Goal: Communication & Community: Answer question/provide support

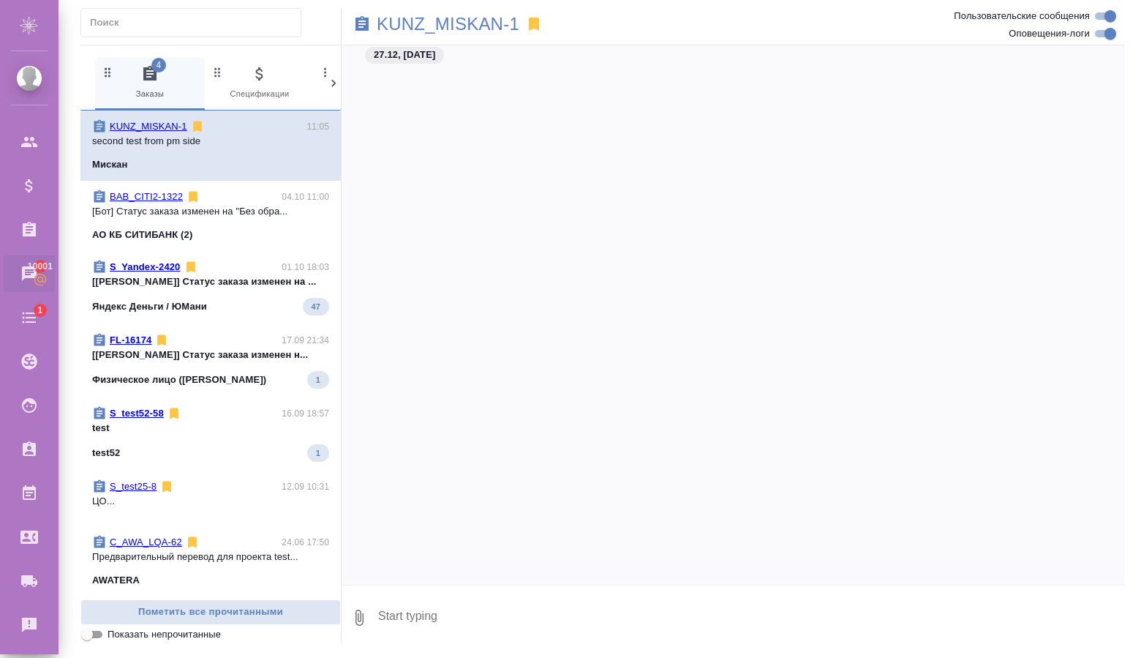
scroll to position [26665, 0]
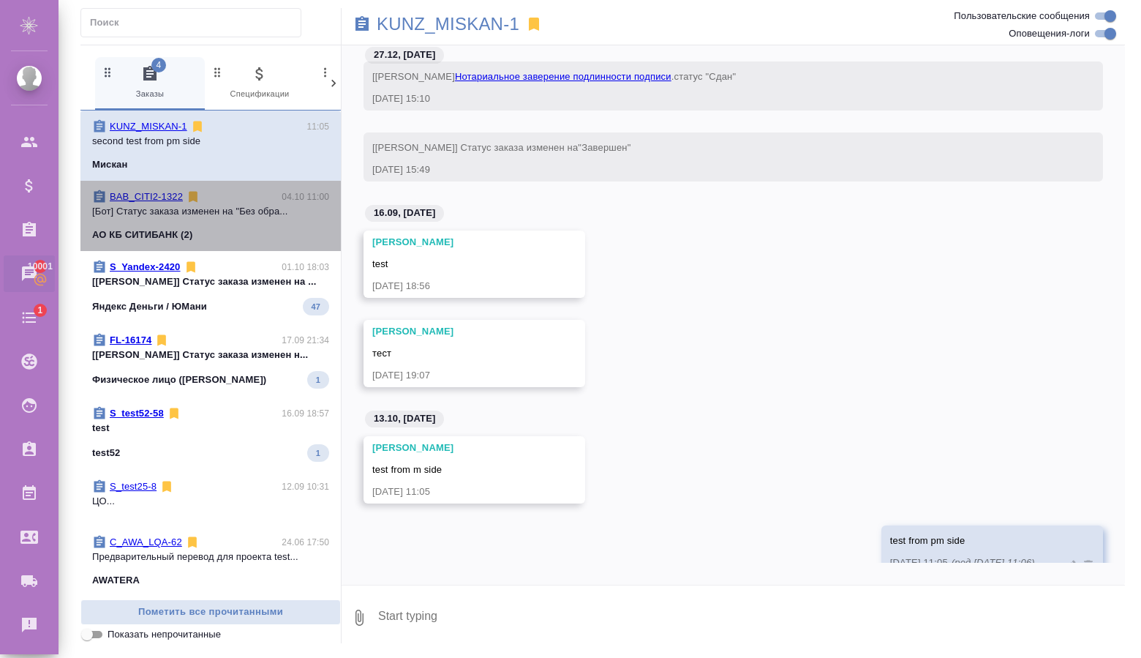
click at [225, 216] on p "[Бот] Статус заказа изменен на "Без обра..." at bounding box center [210, 211] width 237 height 15
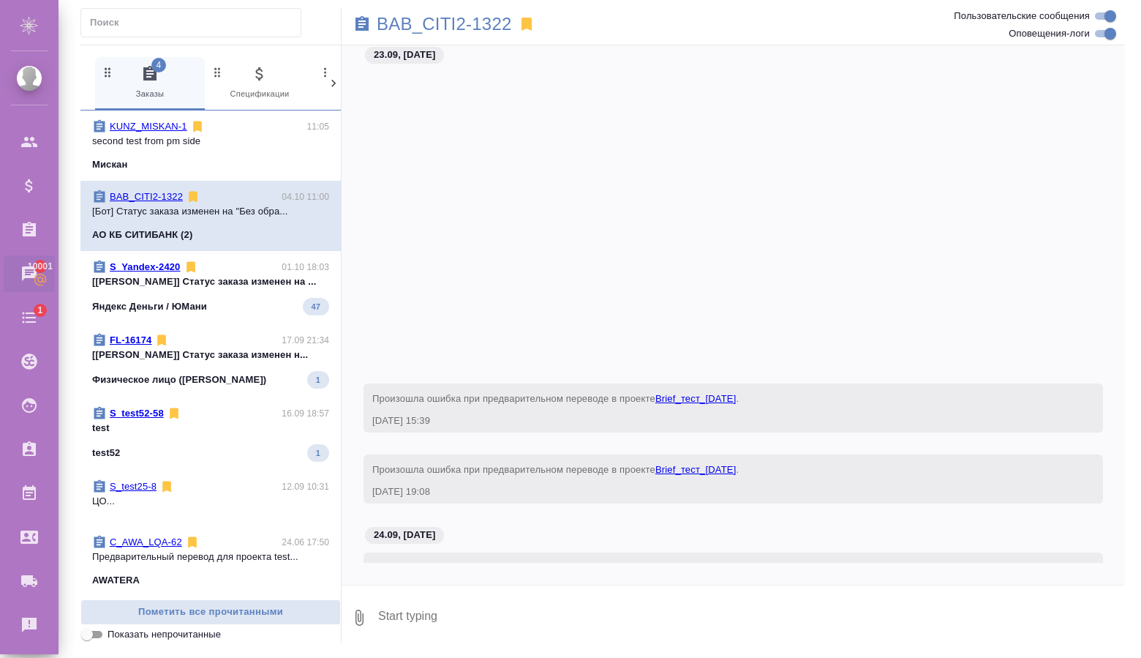
scroll to position [342, 0]
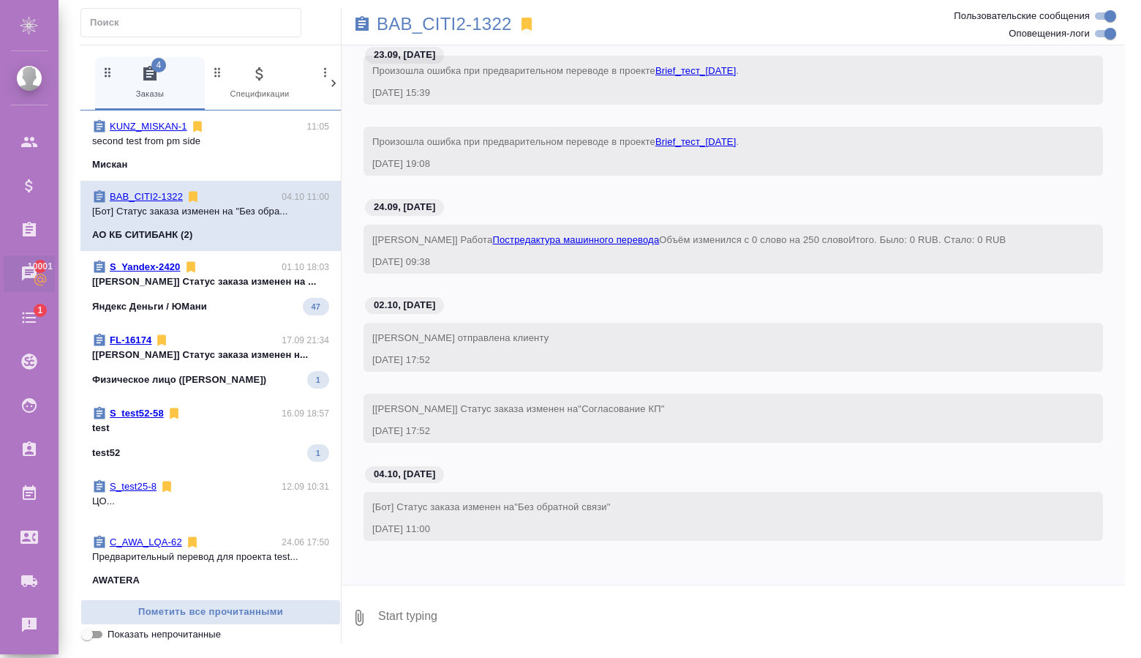
click at [255, 357] on p "[[PERSON_NAME]] Статус заказа изменен н..." at bounding box center [210, 355] width 237 height 15
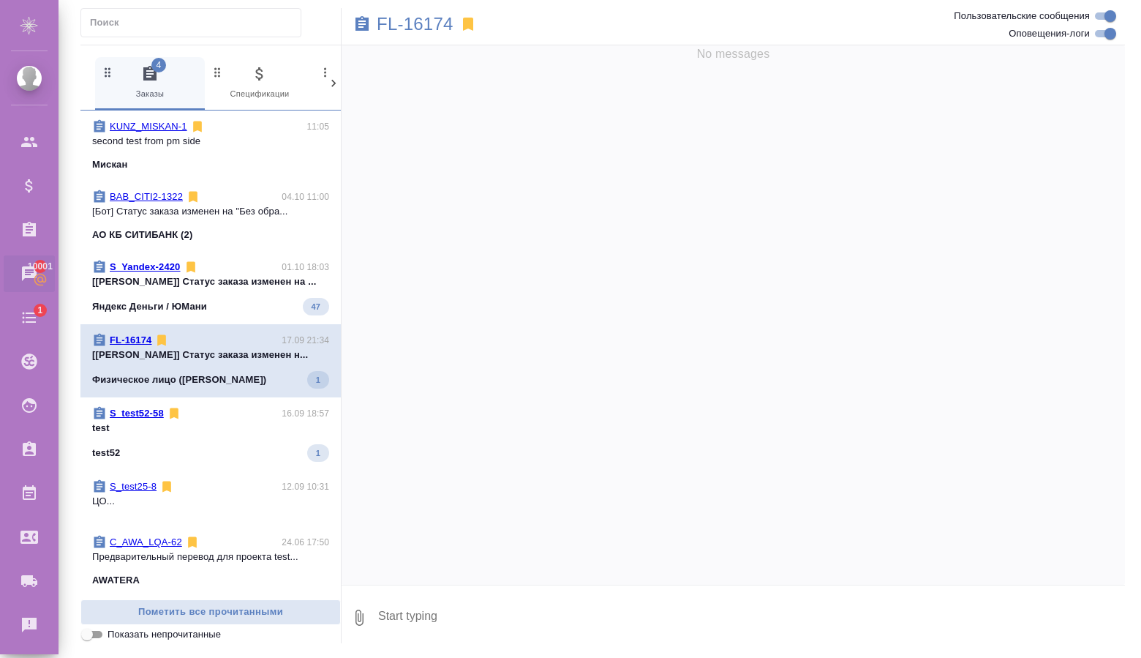
scroll to position [0, 0]
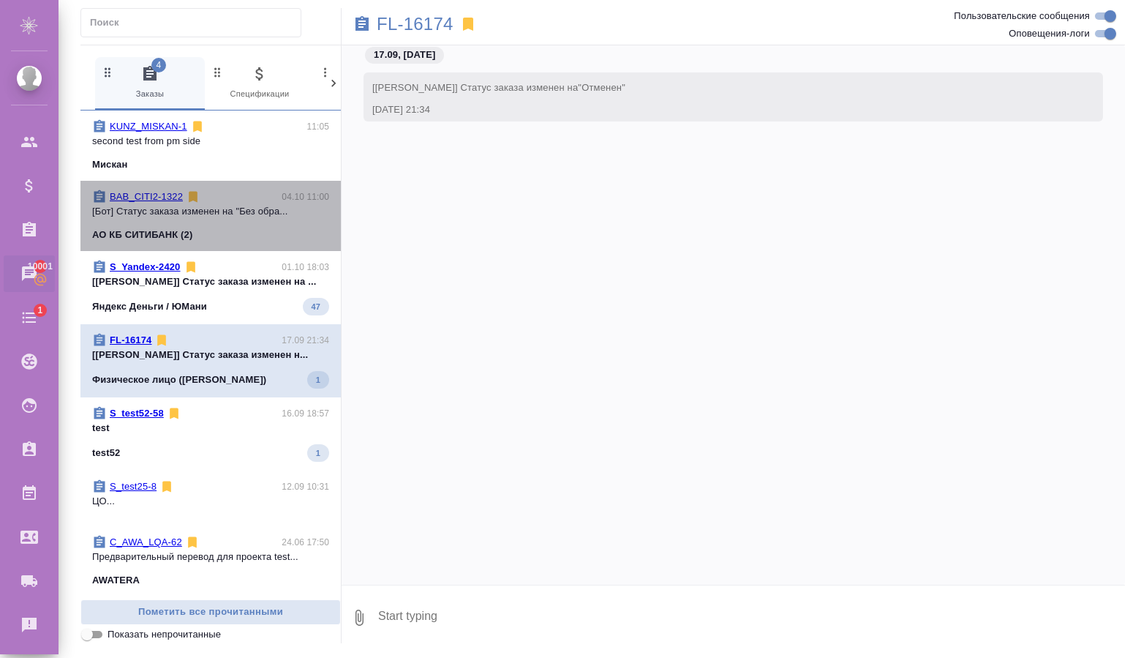
click at [236, 195] on div "BAB_CITI2-1322 04.10 11:00" at bounding box center [210, 196] width 237 height 15
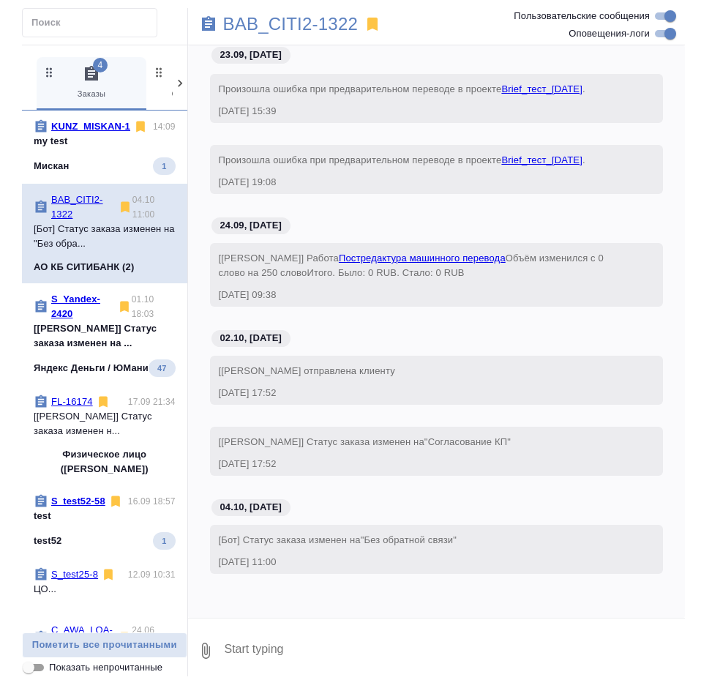
click at [96, 149] on p "my test" at bounding box center [105, 141] width 142 height 15
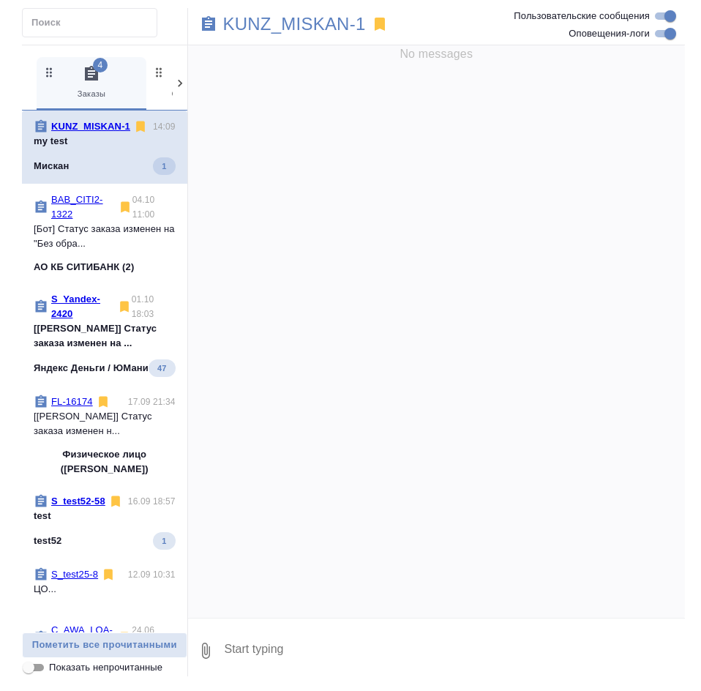
scroll to position [26680, 0]
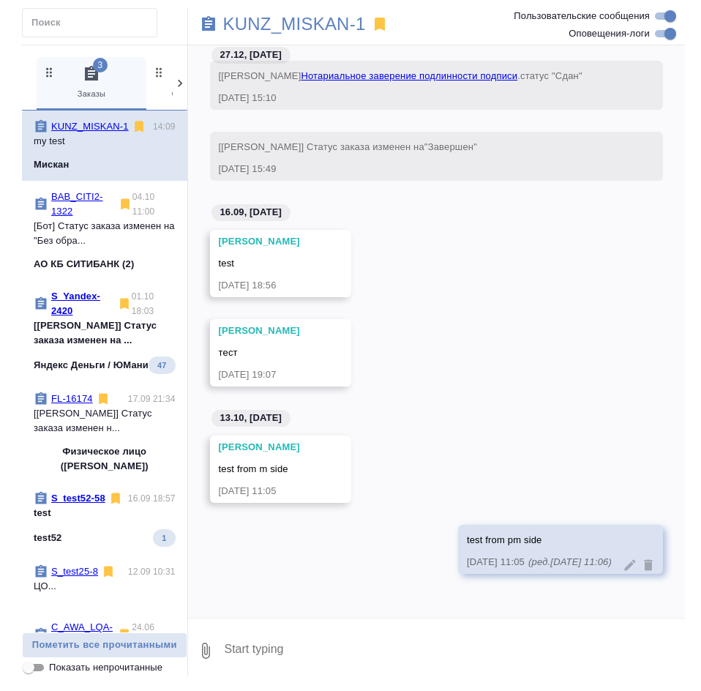
click at [456, 657] on textarea at bounding box center [454, 651] width 462 height 50
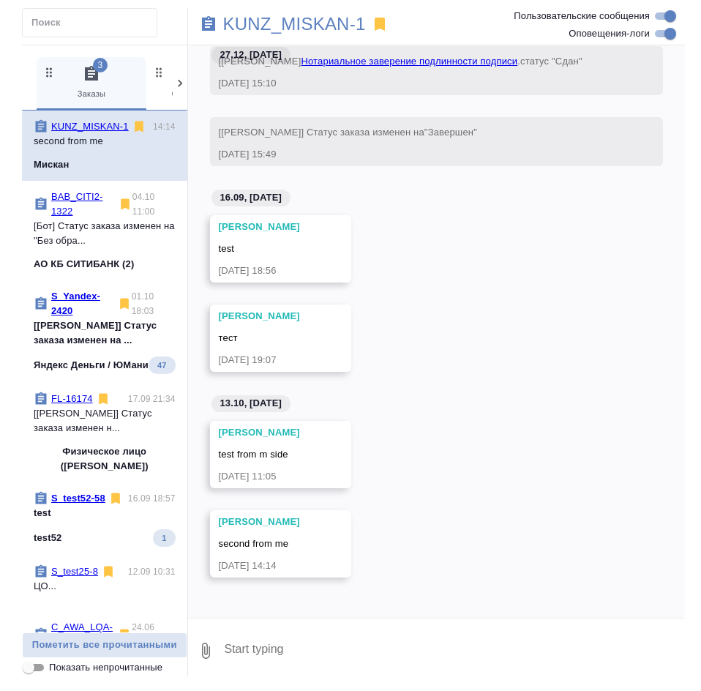
click at [538, 345] on div "[PERSON_NAME] тест [DATE] 19:07" at bounding box center [436, 348] width 497 height 89
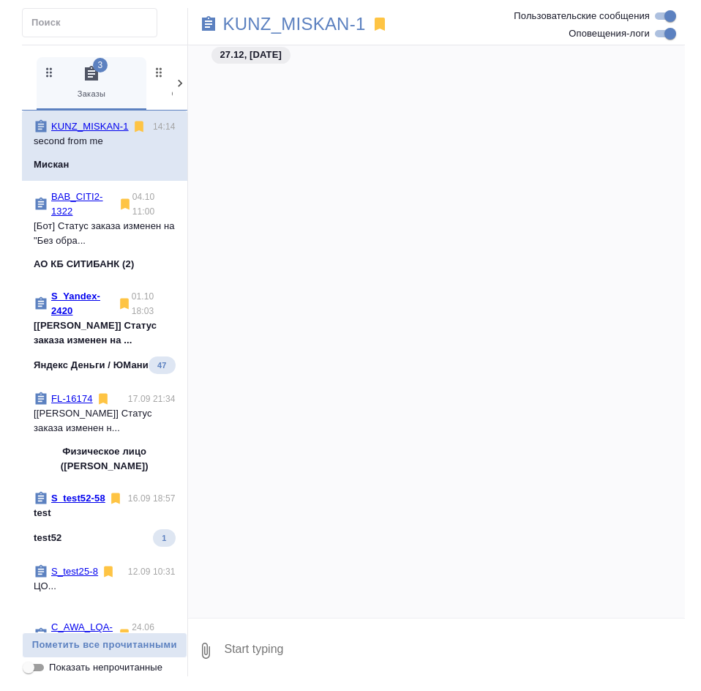
scroll to position [26680, 0]
